Goal: Task Accomplishment & Management: Manage account settings

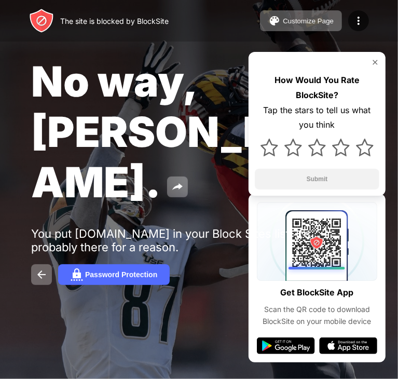
click at [222, 90] on div "No way, Jose." at bounding box center [165, 131] width 269 height 151
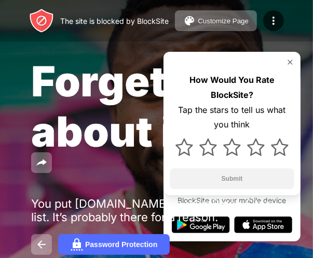
click at [84, 100] on span "Forget about it." at bounding box center [118, 106] width 174 height 101
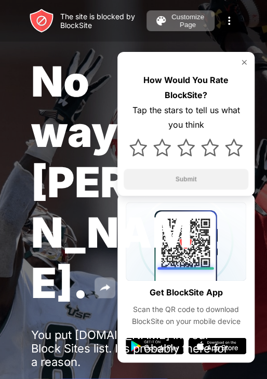
click at [62, 63] on span "No way, [PERSON_NAME]." at bounding box center [111, 182] width 160 height 252
